Goal: Task Accomplishment & Management: Complete application form

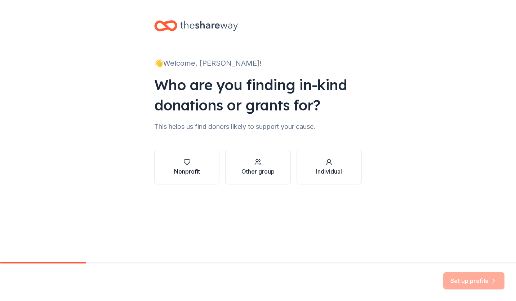
click at [187, 162] on icon "button" at bounding box center [186, 161] width 7 height 7
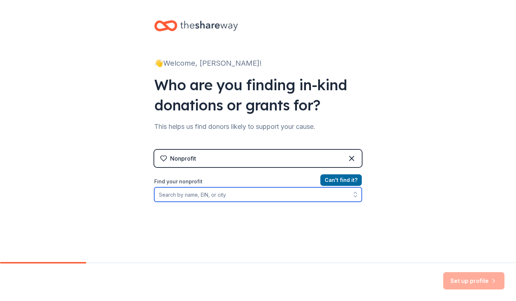
click at [239, 195] on input "Find your nonprofit" at bounding box center [258, 194] width 208 height 14
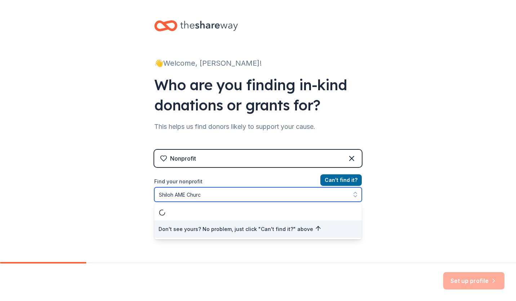
type input "Shiloh AME Church"
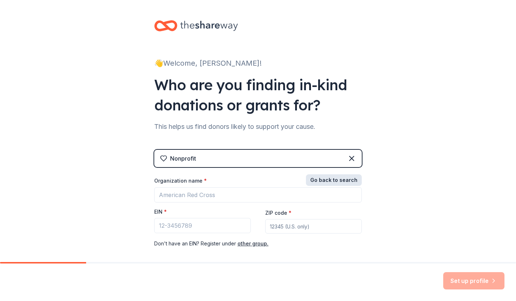
click at [340, 178] on button "Go back to search" at bounding box center [334, 180] width 56 height 12
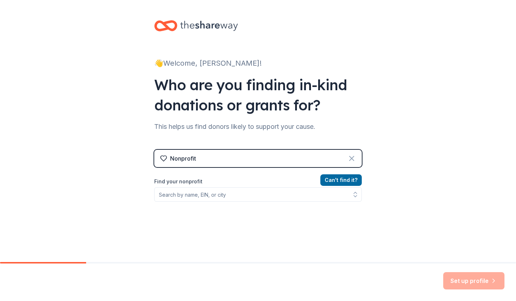
click at [349, 159] on icon at bounding box center [351, 158] width 9 height 9
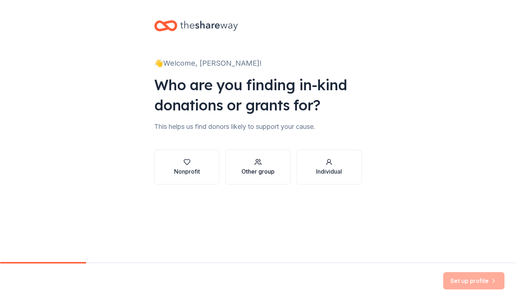
click at [258, 164] on icon "button" at bounding box center [257, 161] width 7 height 7
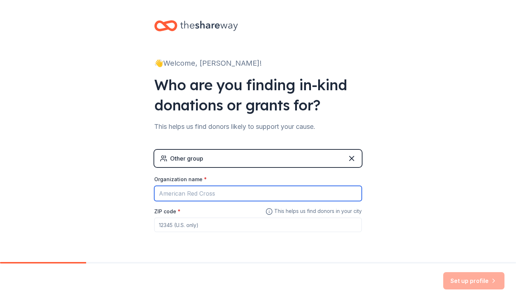
click at [234, 191] on input "Organization name *" at bounding box center [258, 193] width 208 height 15
type input "Shiloh AME Church"
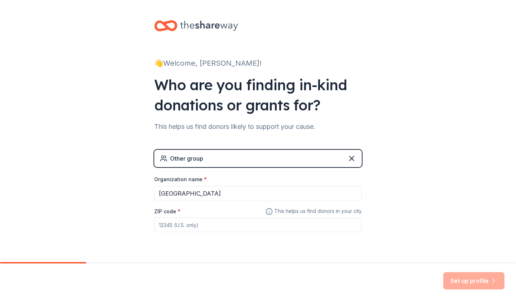
type input "77550"
click at [478, 282] on button "Set up profile" at bounding box center [473, 280] width 61 height 17
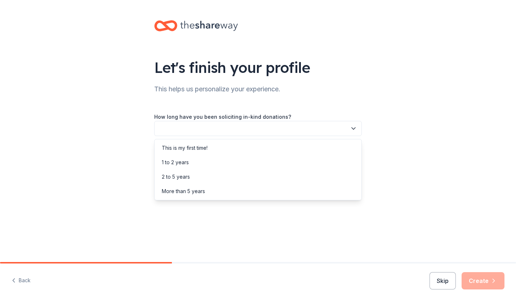
click at [355, 128] on icon "button" at bounding box center [354, 129] width 4 height 2
click at [300, 194] on div "More than 5 years" at bounding box center [258, 191] width 204 height 14
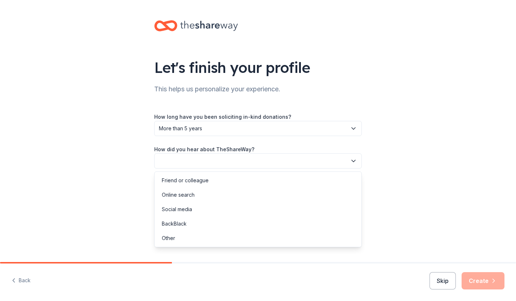
click at [354, 160] on icon "button" at bounding box center [354, 161] width 4 height 2
click at [286, 236] on div "Other" at bounding box center [258, 238] width 204 height 14
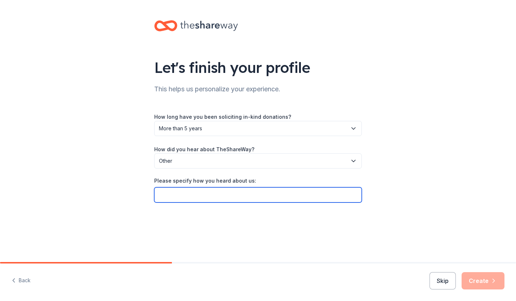
click at [308, 196] on input "Please specify how you heard about us:" at bounding box center [258, 194] width 208 height 15
type input "word of mouth"
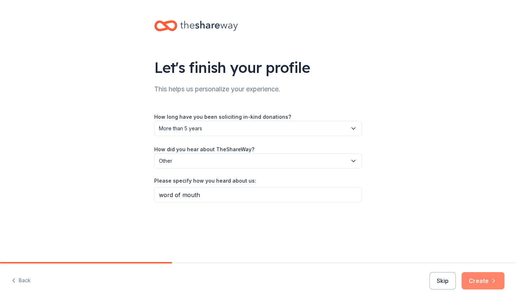
click at [483, 280] on button "Create" at bounding box center [483, 280] width 43 height 17
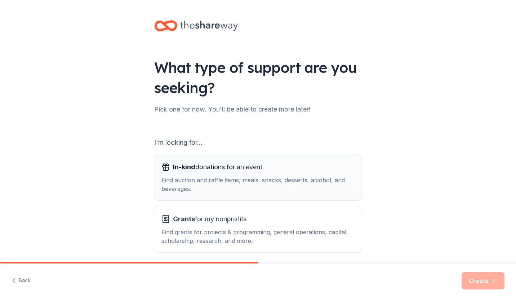
click at [297, 178] on div "Find auction and raffle items, meals, snacks, desserts, alcohol, and beverages." at bounding box center [257, 184] width 193 height 17
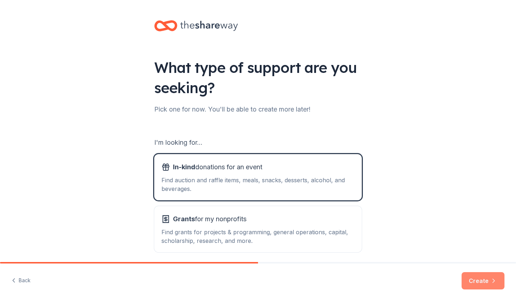
click at [482, 280] on button "Create" at bounding box center [483, 280] width 43 height 17
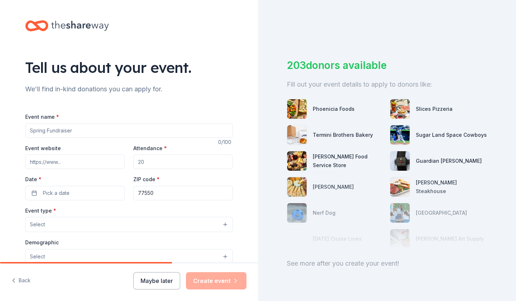
click at [128, 131] on input "Event name *" at bounding box center [129, 130] width 208 height 14
type input "Community Outreach Food Pantry"
click at [162, 159] on input "Attendance *" at bounding box center [182, 161] width 99 height 14
click at [159, 161] on input "Attendance *" at bounding box center [182, 161] width 99 height 14
type input "50"
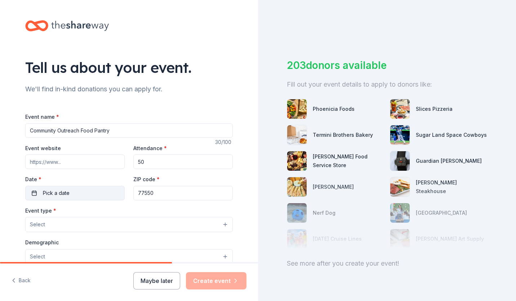
click at [110, 194] on button "Pick a date" at bounding box center [74, 193] width 99 height 14
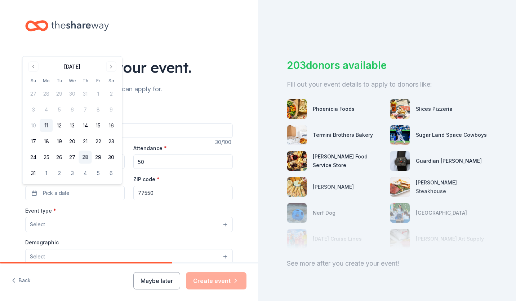
click at [87, 155] on button "28" at bounding box center [85, 157] width 13 height 13
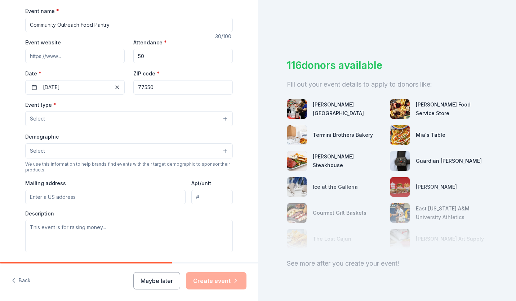
scroll to position [107, 0]
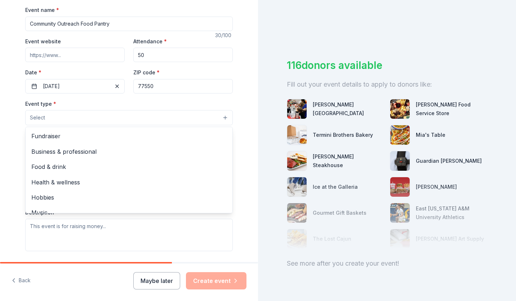
click at [221, 117] on button "Select" at bounding box center [129, 117] width 208 height 15
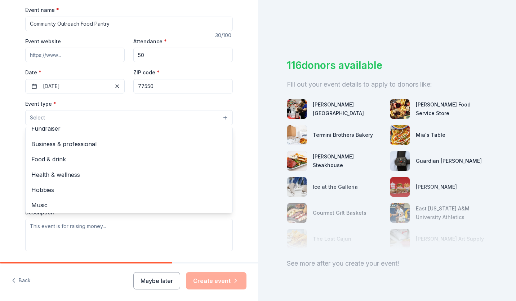
scroll to position [7, 0]
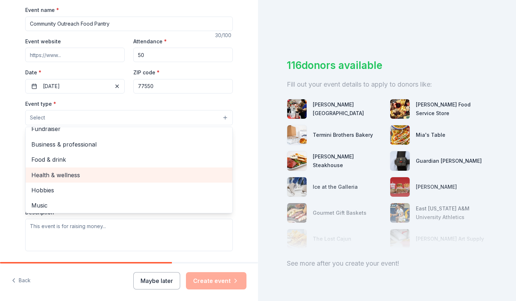
click at [177, 176] on span "Health & wellness" at bounding box center [128, 174] width 195 height 9
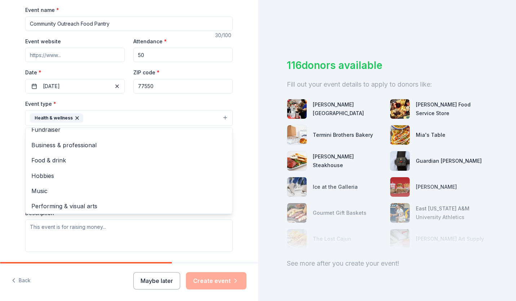
click at [240, 121] on div "Tell us about your event. We'll find in-kind donations you can apply for. Event…" at bounding box center [129, 133] width 231 height 480
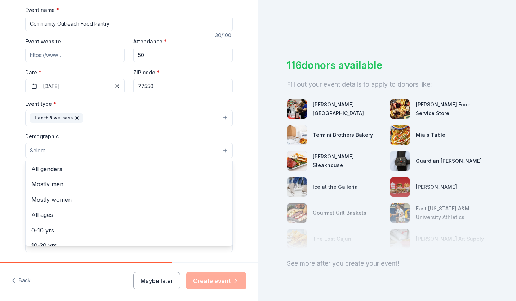
click at [223, 151] on button "Select" at bounding box center [129, 150] width 208 height 15
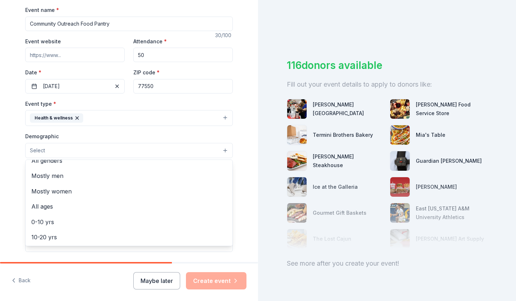
scroll to position [0, 0]
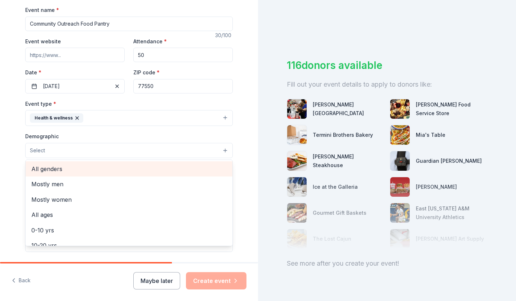
click at [181, 168] on span "All genders" at bounding box center [128, 168] width 195 height 9
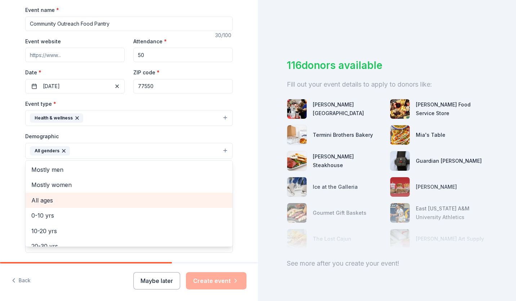
click at [165, 206] on div "All ages" at bounding box center [129, 199] width 207 height 15
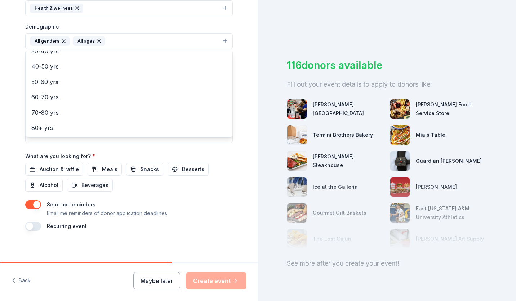
scroll to position [219, 0]
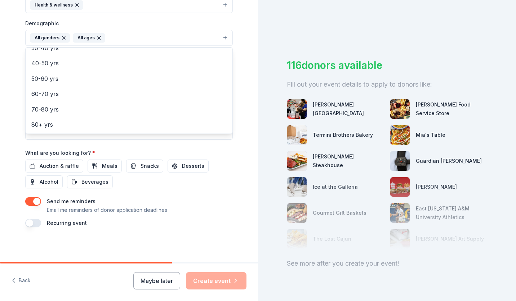
click at [108, 166] on div "Event name * Community Outreach Food Pantry 30 /100 Event website Attendance * …" at bounding box center [129, 60] width 208 height 334
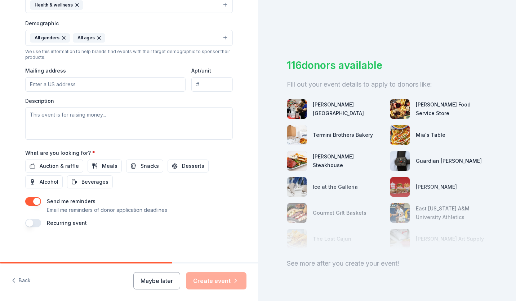
click at [160, 83] on input "Mailing address" at bounding box center [105, 84] width 160 height 14
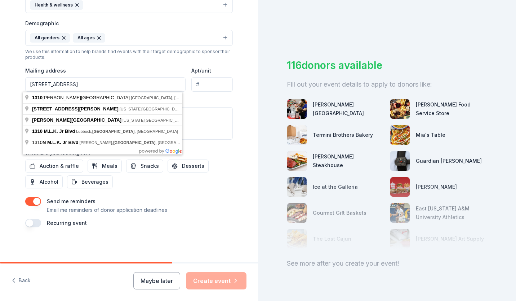
type input "1310 MLK Blvd, Galveston, TX 77550"
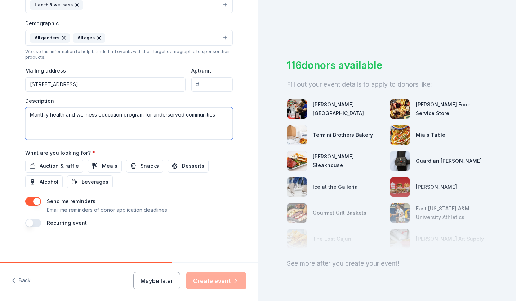
click at [185, 114] on textarea "Monthly health and wellness education program for underserved communities" at bounding box center [129, 123] width 208 height 32
click at [155, 125] on textarea "Monthly health and wellness education program for underserved minority communit…" at bounding box center [129, 123] width 208 height 32
type textarea "Monthly health and wellness education program for underserved minority communit…"
click at [104, 167] on span "Meals" at bounding box center [109, 165] width 15 height 9
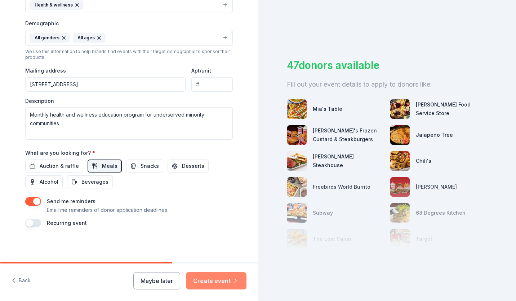
click at [218, 281] on button "Create event" at bounding box center [216, 280] width 61 height 17
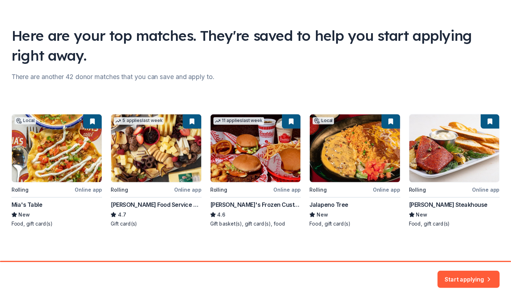
scroll to position [34, 0]
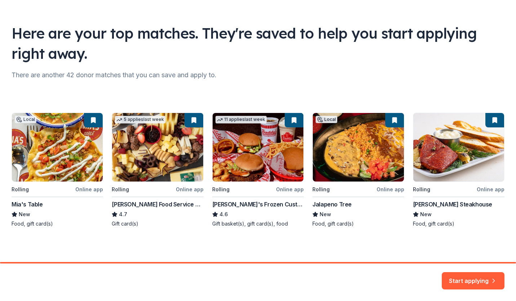
click at [154, 132] on div "Local Rolling Online app Mia's Table New Food, gift card(s) 5 applies last week…" at bounding box center [258, 169] width 493 height 115
click at [470, 279] on button "Start applying" at bounding box center [473, 275] width 63 height 17
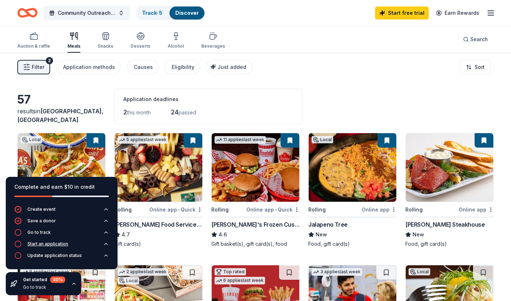
click at [29, 243] on div "Start an application" at bounding box center [47, 244] width 41 height 6
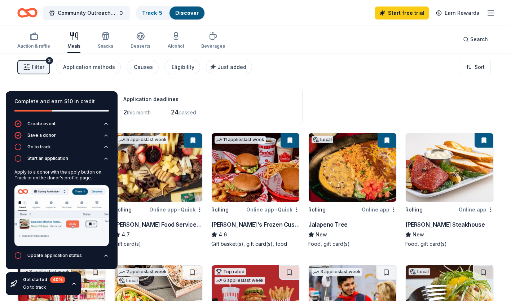
click at [18, 144] on icon "button" at bounding box center [17, 146] width 7 height 7
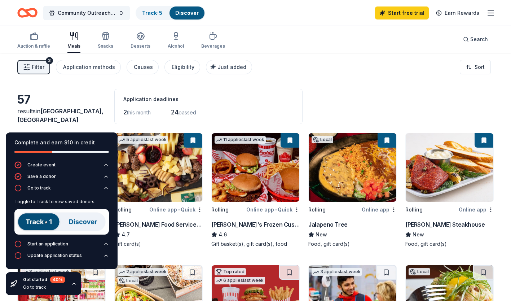
click at [17, 187] on icon "button" at bounding box center [17, 187] width 7 height 7
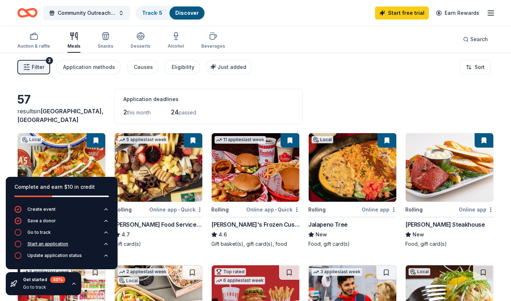
click at [21, 243] on icon "button" at bounding box center [17, 243] width 7 height 7
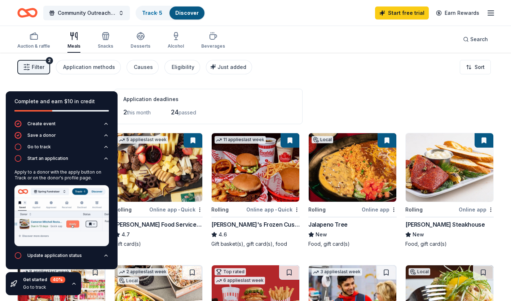
click at [329, 75] on div "Filter 2 Application methods Causes Eligibility Just added Sort" at bounding box center [255, 67] width 511 height 29
click at [161, 179] on img at bounding box center [159, 167] width 88 height 68
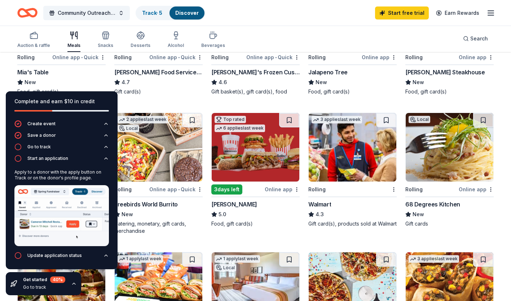
scroll to position [159, 0]
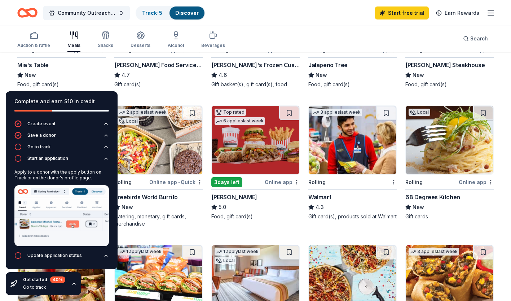
click at [358, 150] on img at bounding box center [353, 140] width 88 height 68
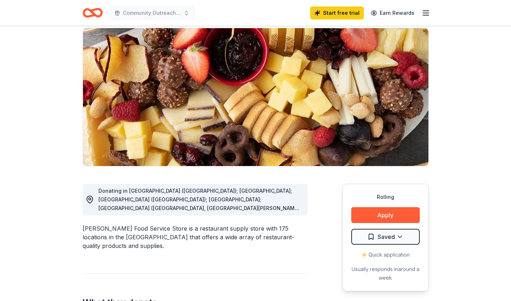
scroll to position [55, 0]
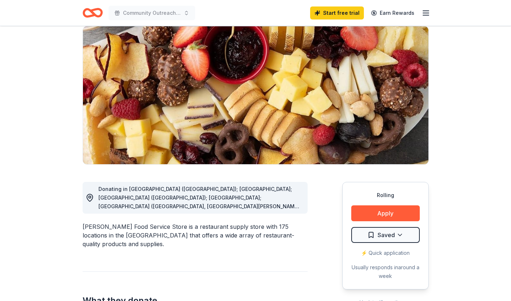
click at [297, 207] on span "Donating in AL (Huntsville); FL; GA (Lithia Springs); IL; IN (Elkhart, Fort Way…" at bounding box center [199, 284] width 203 height 196
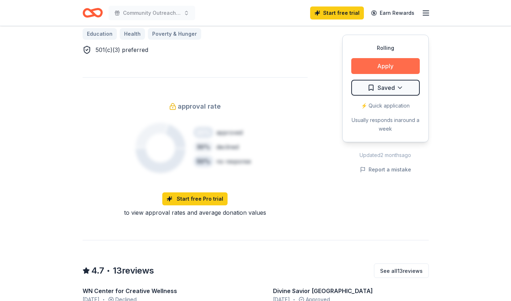
scroll to position [486, 0]
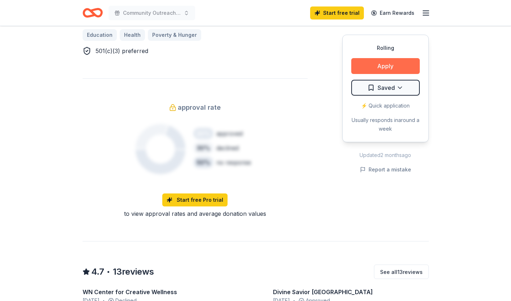
click at [385, 65] on button "Apply" at bounding box center [385, 66] width 68 height 16
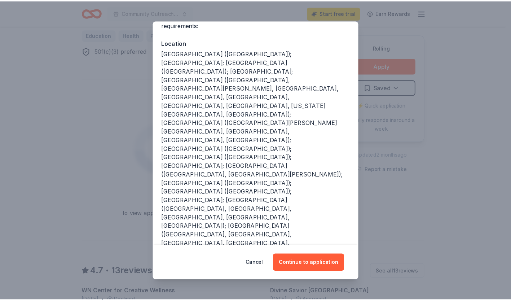
scroll to position [72, 0]
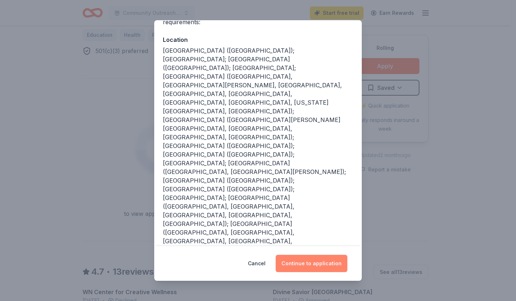
click at [311, 260] on button "Continue to application" at bounding box center [312, 262] width 72 height 17
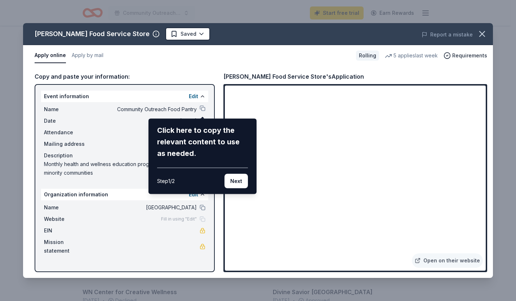
click at [167, 179] on div "Step 1 / 2" at bounding box center [166, 181] width 18 height 9
click at [234, 180] on button "Next" at bounding box center [236, 181] width 23 height 14
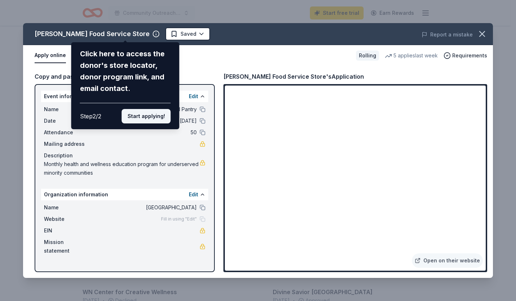
click at [153, 114] on button "Start applying!" at bounding box center [146, 116] width 49 height 14
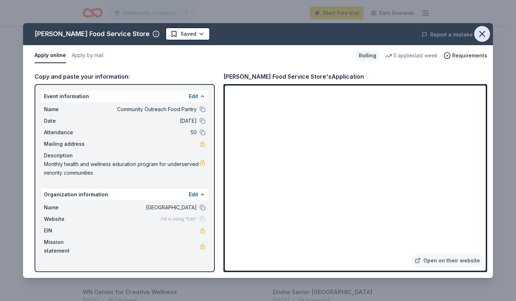
click at [486, 32] on icon "button" at bounding box center [482, 34] width 10 height 10
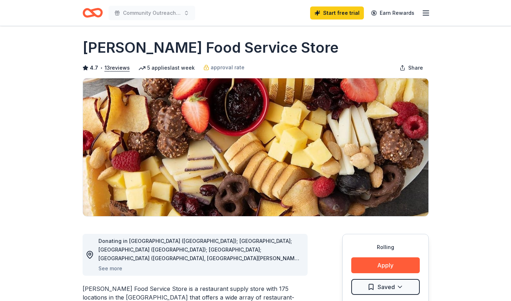
scroll to position [0, 0]
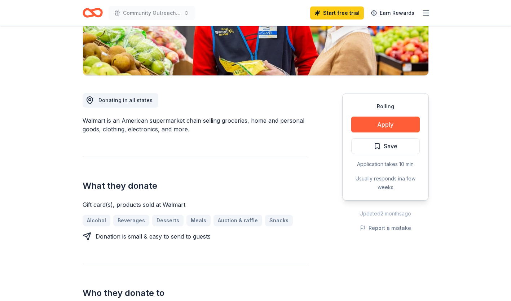
scroll to position [143, 0]
click at [391, 124] on button "Apply" at bounding box center [385, 125] width 68 height 16
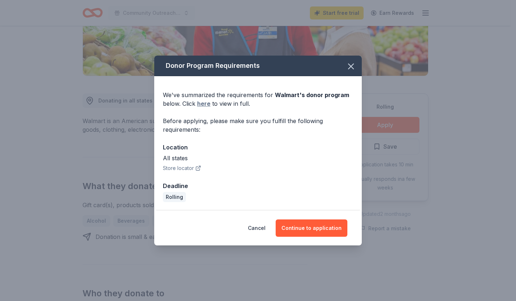
click at [204, 102] on link "here" at bounding box center [203, 103] width 13 height 9
click at [310, 224] on button "Continue to application" at bounding box center [312, 227] width 72 height 17
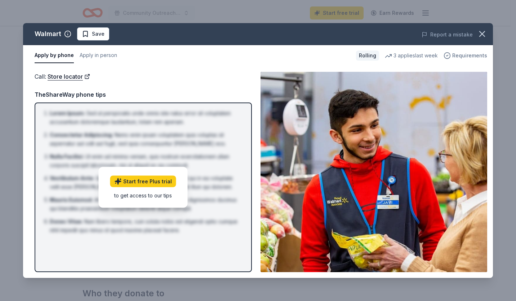
click at [467, 53] on span "Requirements" at bounding box center [469, 55] width 35 height 9
click at [485, 34] on icon "button" at bounding box center [482, 34] width 10 height 10
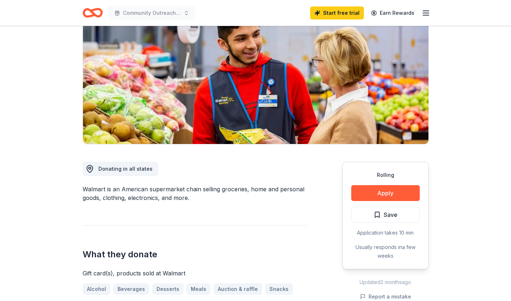
scroll to position [73, 0]
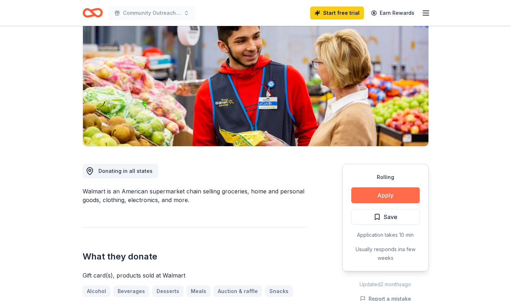
click at [390, 196] on button "Apply" at bounding box center [385, 195] width 68 height 16
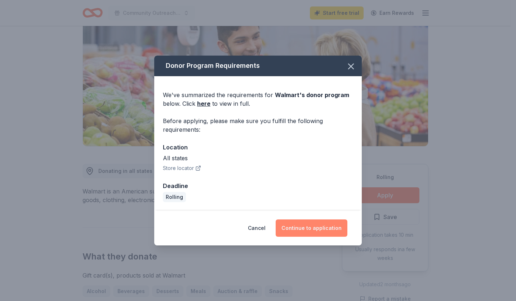
click at [323, 224] on button "Continue to application" at bounding box center [312, 227] width 72 height 17
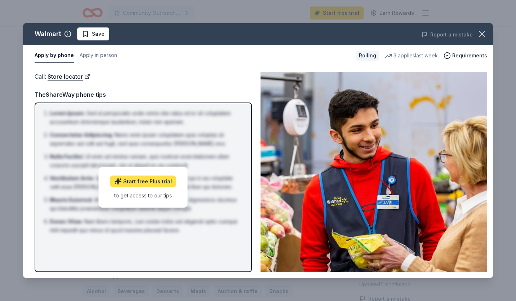
click at [159, 177] on link "Start free Plus trial" at bounding box center [143, 181] width 66 height 12
click at [467, 56] on span "Requirements" at bounding box center [469, 55] width 35 height 9
click at [485, 31] on icon "button" at bounding box center [482, 34] width 10 height 10
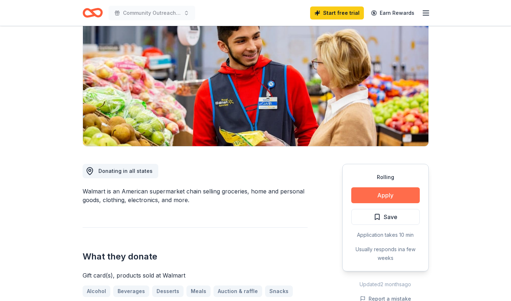
click at [388, 195] on button "Apply" at bounding box center [385, 195] width 68 height 16
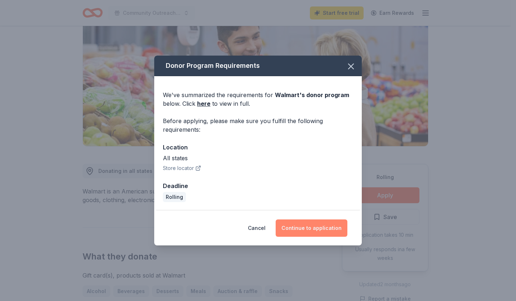
click at [310, 227] on button "Continue to application" at bounding box center [312, 227] width 72 height 17
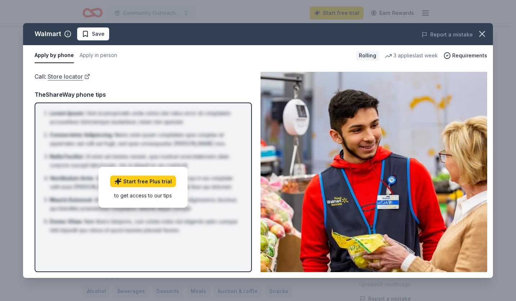
click at [89, 77] on link "Store locator" at bounding box center [69, 76] width 43 height 9
click at [484, 31] on icon "button" at bounding box center [482, 34] width 10 height 10
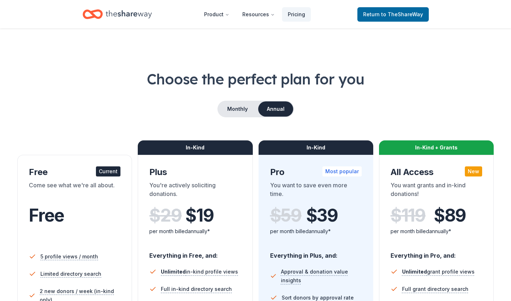
scroll to position [263, 0]
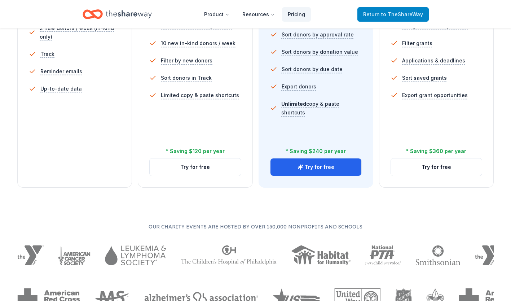
click at [381, 12] on span "Return to TheShareWay" at bounding box center [393, 14] width 60 height 9
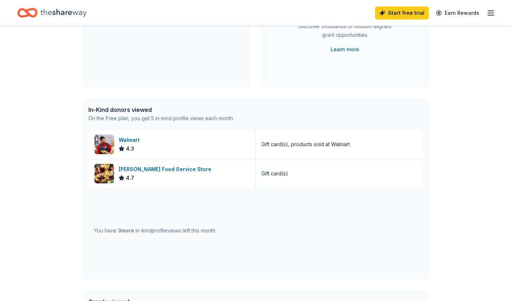
scroll to position [119, 0]
click at [127, 139] on div "Walmart" at bounding box center [131, 139] width 24 height 9
click at [136, 137] on div "Walmart" at bounding box center [131, 139] width 24 height 9
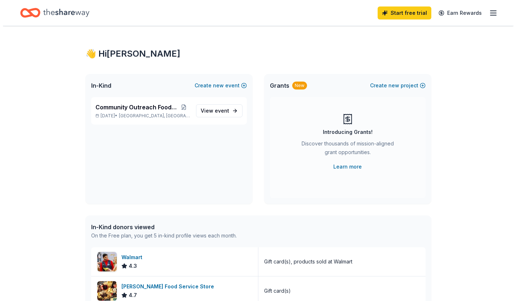
scroll to position [0, 0]
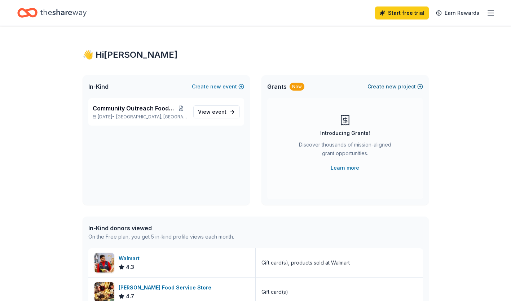
click at [399, 86] on button "Create new project" at bounding box center [395, 86] width 56 height 9
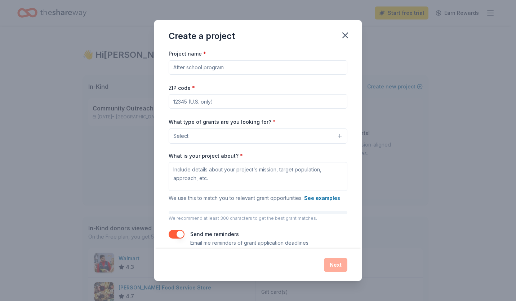
click at [334, 134] on button "Select" at bounding box center [258, 135] width 179 height 15
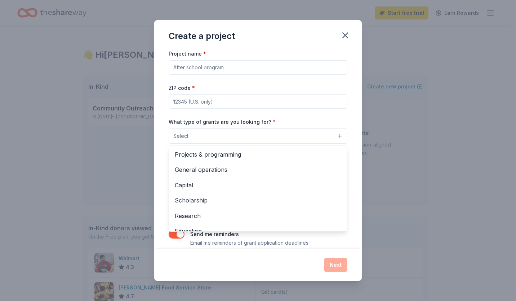
click at [221, 66] on div "Project name * ZIP code * What type of grants are you looking for? * Select Pro…" at bounding box center [258, 148] width 179 height 198
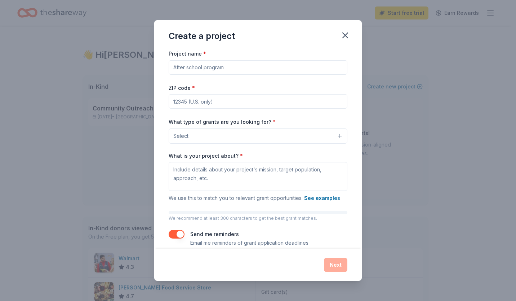
click at [221, 66] on input "Project name *" at bounding box center [258, 67] width 179 height 14
click at [346, 32] on icon "button" at bounding box center [345, 35] width 10 height 10
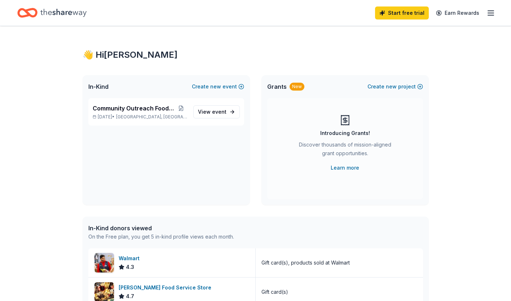
click at [489, 14] on icon "button" at bounding box center [490, 13] width 9 height 9
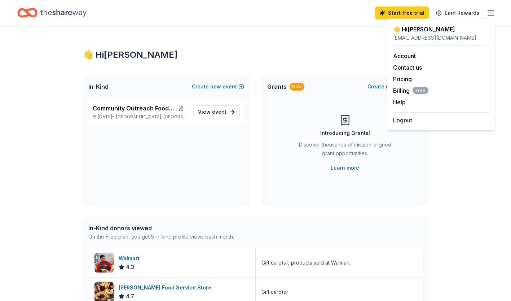
click at [466, 171] on div "👋 Hi Brenda In-Kind Create new event Community Outreach Food Pantry Aug 28, 202…" at bounding box center [255, 277] width 511 height 503
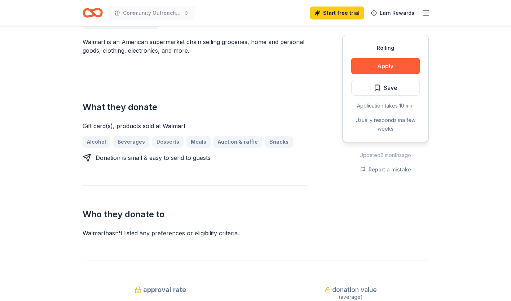
scroll to position [223, 0]
click at [192, 140] on link "Meals" at bounding box center [201, 141] width 30 height 12
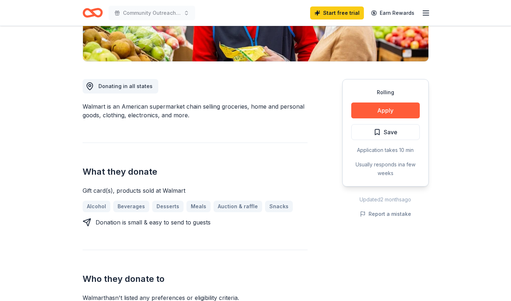
scroll to position [161, 0]
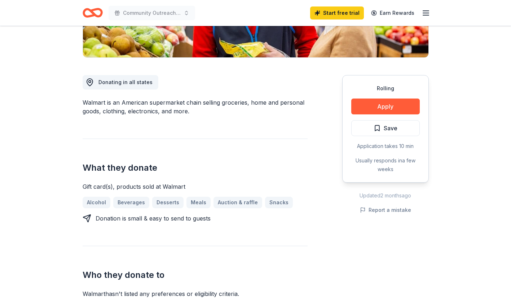
drag, startPoint x: 0, startPoint y: 0, endPoint x: 311, endPoint y: 131, distance: 337.4
click at [311, 131] on div "Donating in all states Walmart is an American supermarket chain selling groceri…" at bounding box center [256, 178] width 346 height 240
click at [392, 106] on button "Apply" at bounding box center [385, 106] width 68 height 16
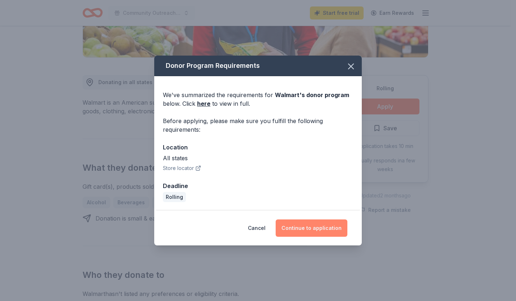
click at [314, 227] on button "Continue to application" at bounding box center [312, 227] width 72 height 17
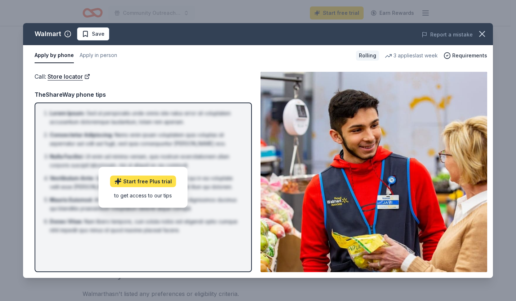
click at [137, 178] on link "Start free Plus trial" at bounding box center [143, 181] width 66 height 12
click at [481, 27] on button "button" at bounding box center [482, 34] width 16 height 16
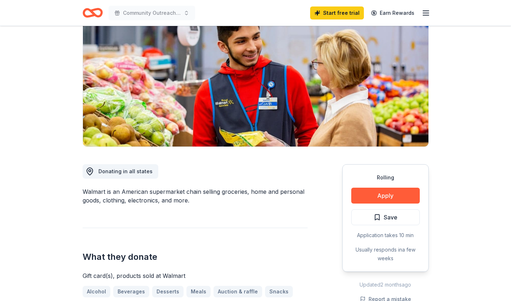
scroll to position [87, 0]
